Goal: Task Accomplishment & Management: Manage account settings

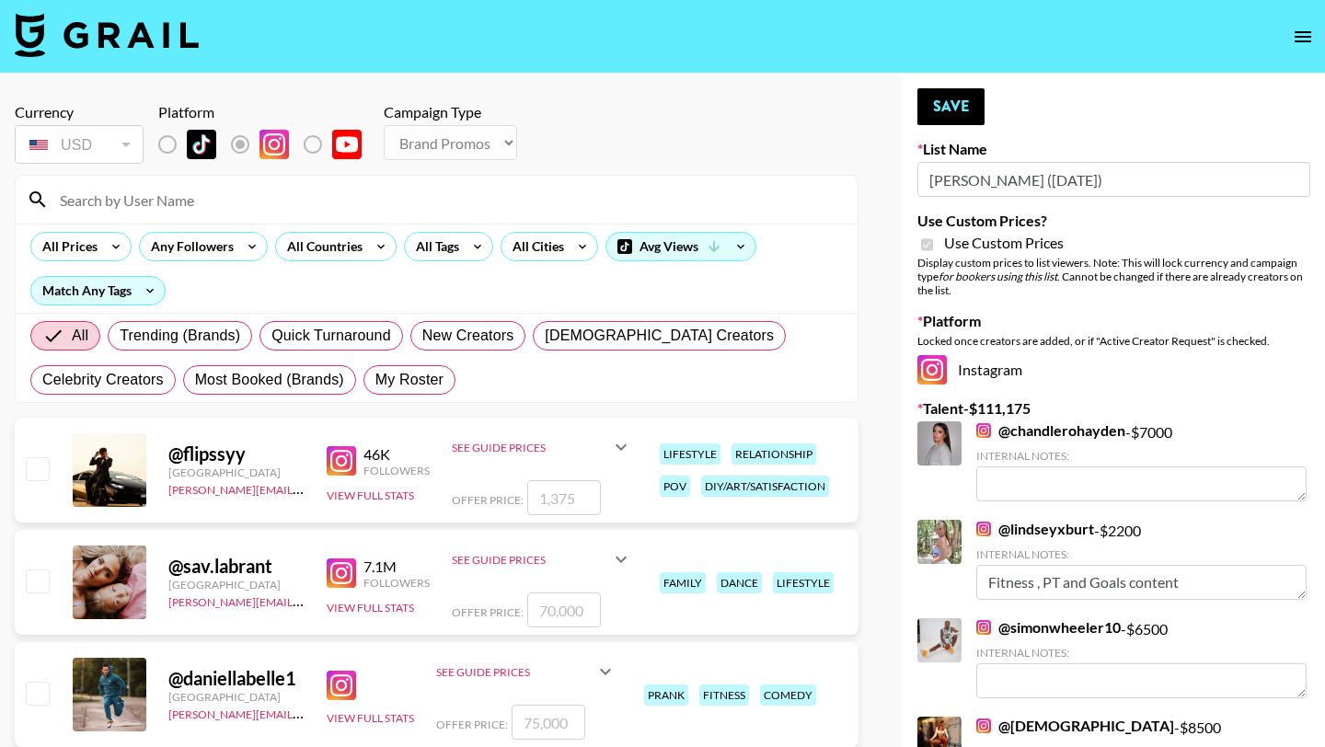
select select "Brand"
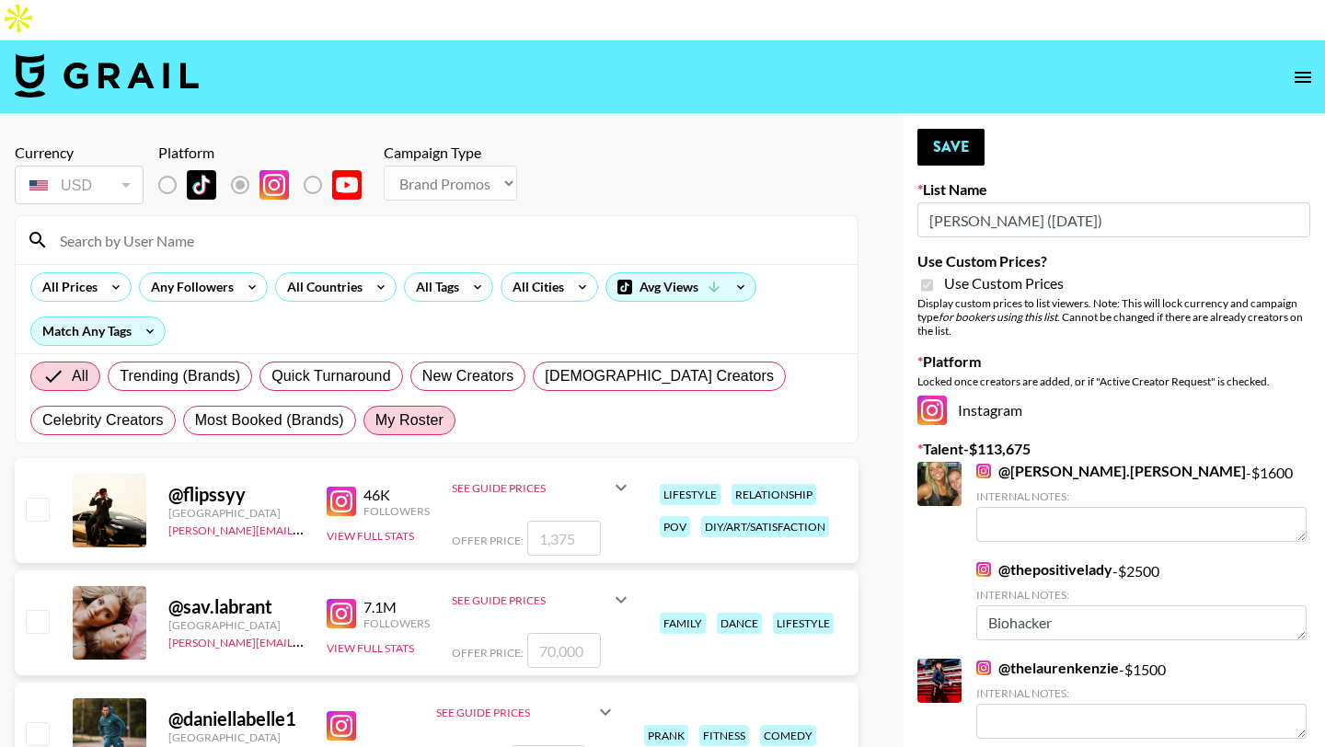
click at [403, 409] on span "My Roster" at bounding box center [409, 420] width 68 height 22
click at [375, 420] on input "My Roster" at bounding box center [375, 420] width 0 height 0
radio input "true"
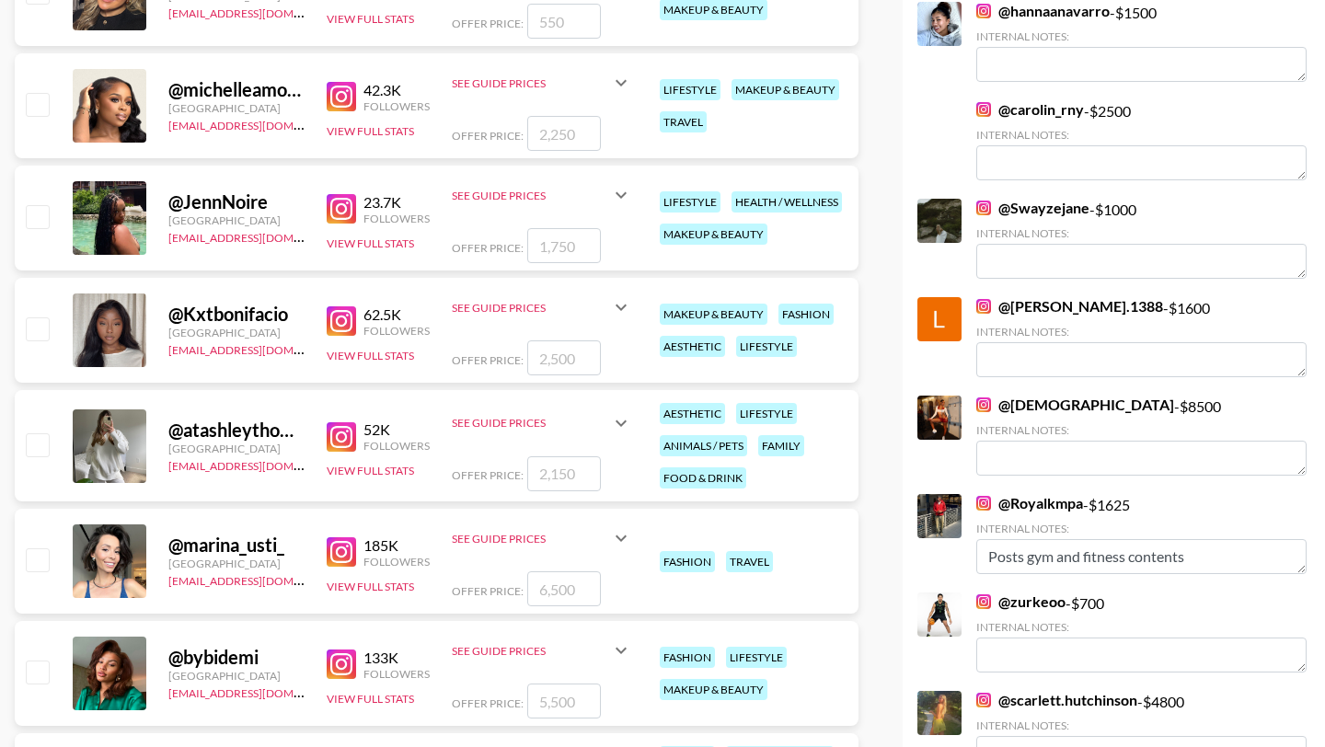
scroll to position [880, 0]
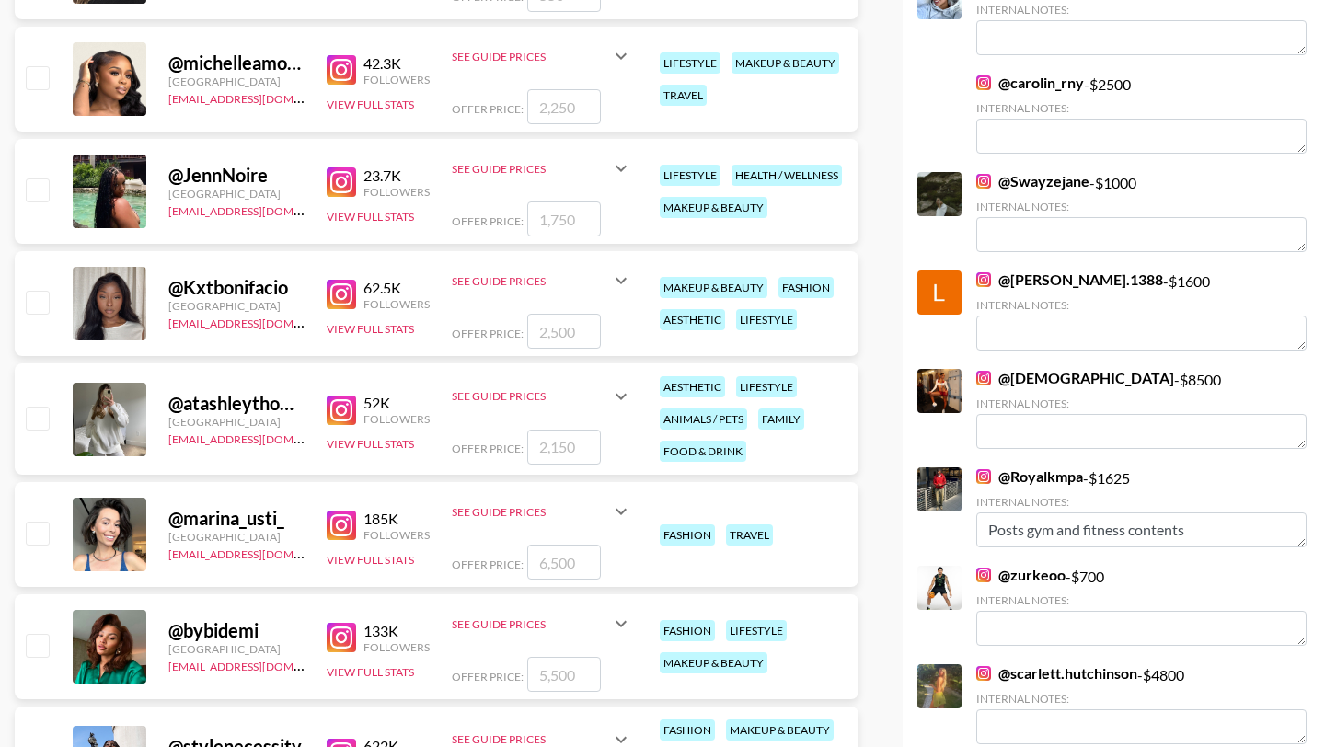
click at [32, 178] on input "checkbox" at bounding box center [37, 189] width 22 height 22
checkbox input "true"
type input "1750"
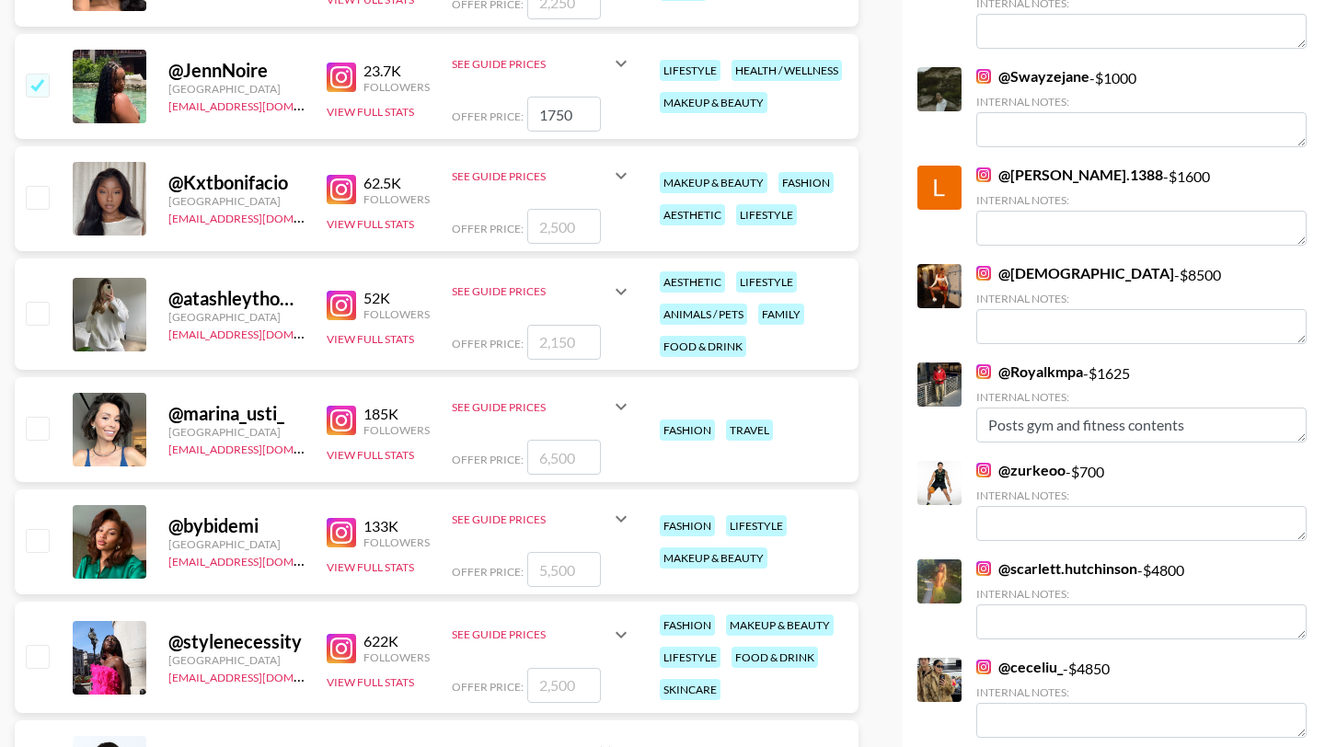
scroll to position [1019, 0]
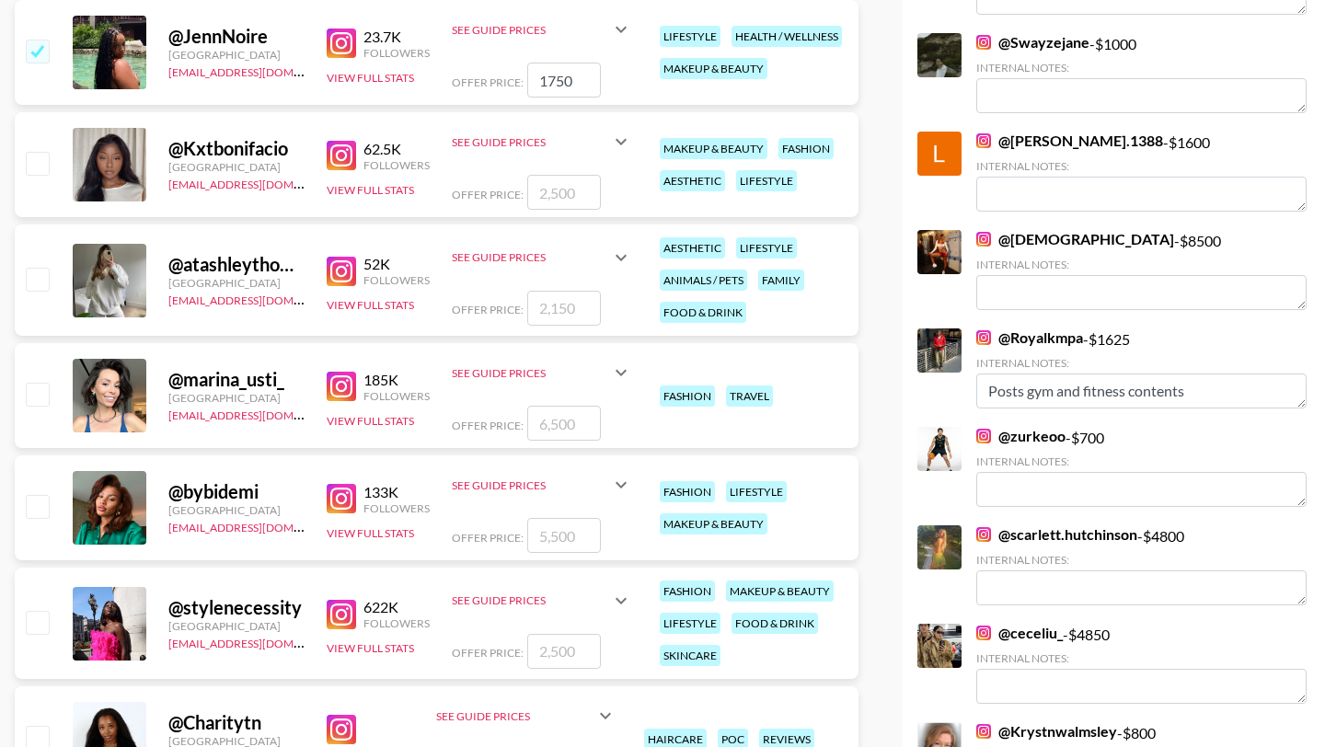
click at [35, 268] on input "checkbox" at bounding box center [37, 279] width 22 height 22
checkbox input "true"
type input "2150"
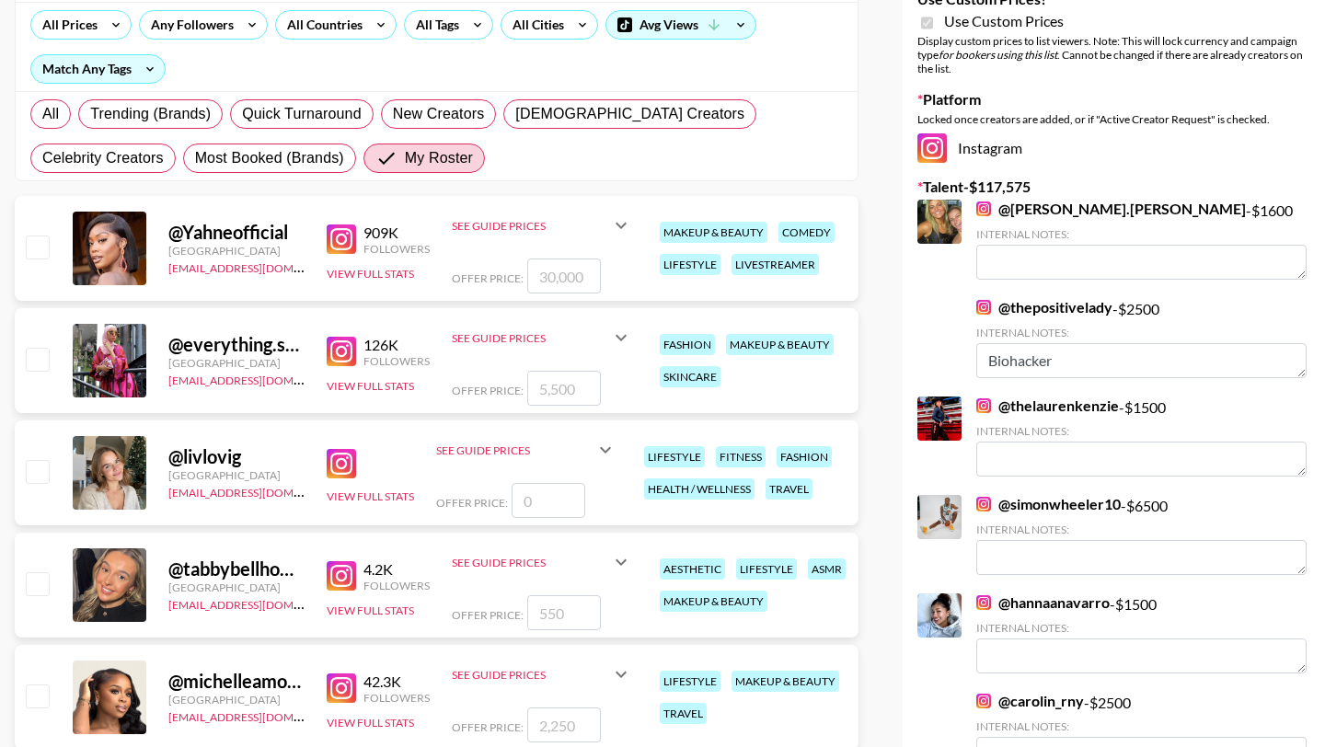
scroll to position [0, 0]
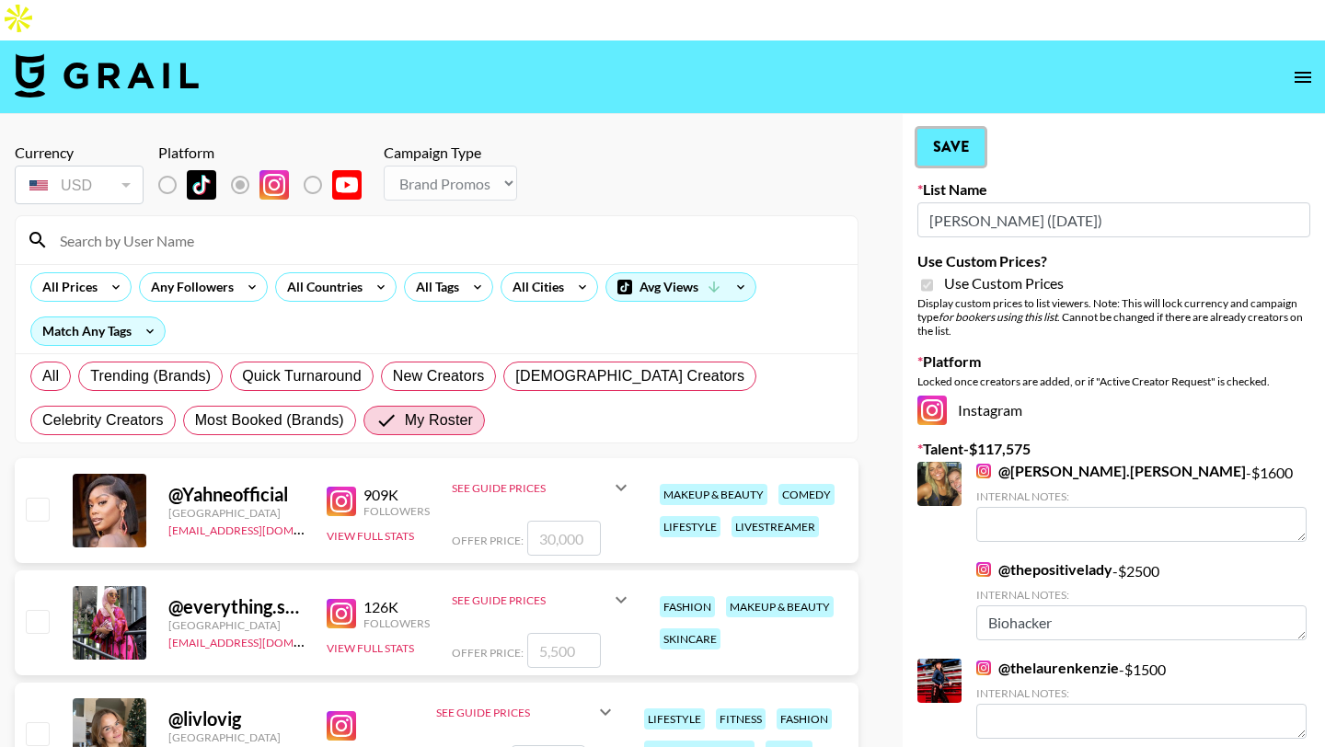
click at [966, 129] on button "Save" at bounding box center [950, 147] width 67 height 37
